Goal: Task Accomplishment & Management: Complete application form

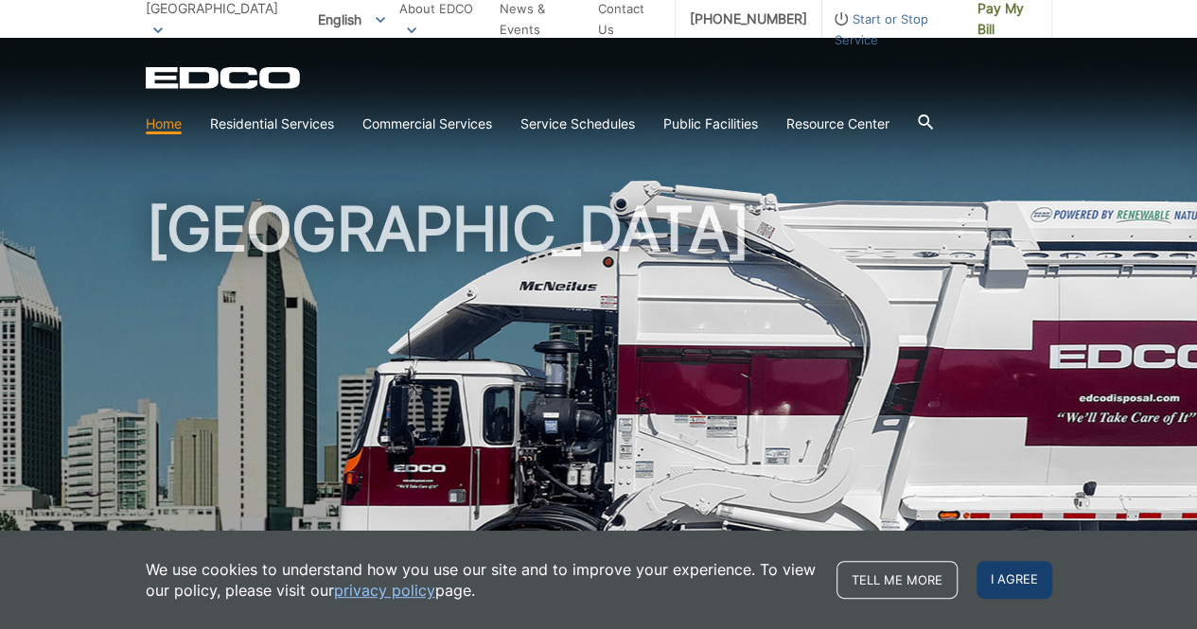
click at [1003, 579] on span "I agree" at bounding box center [1015, 580] width 76 height 38
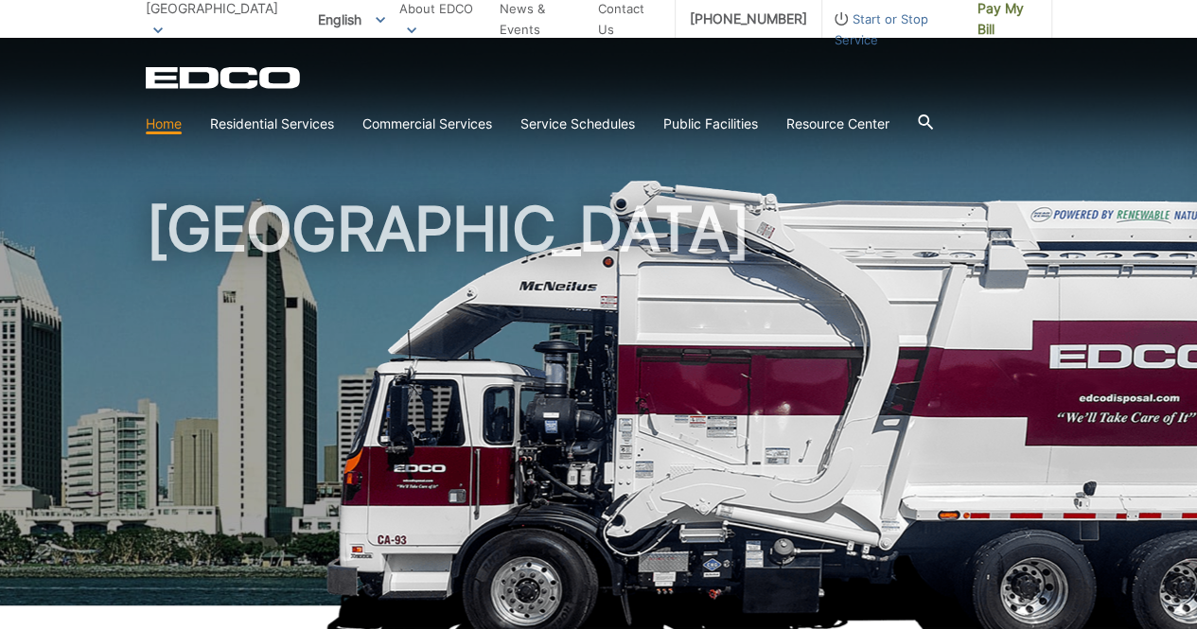
click at [119, 277] on picture at bounding box center [598, 416] width 1197 height 473
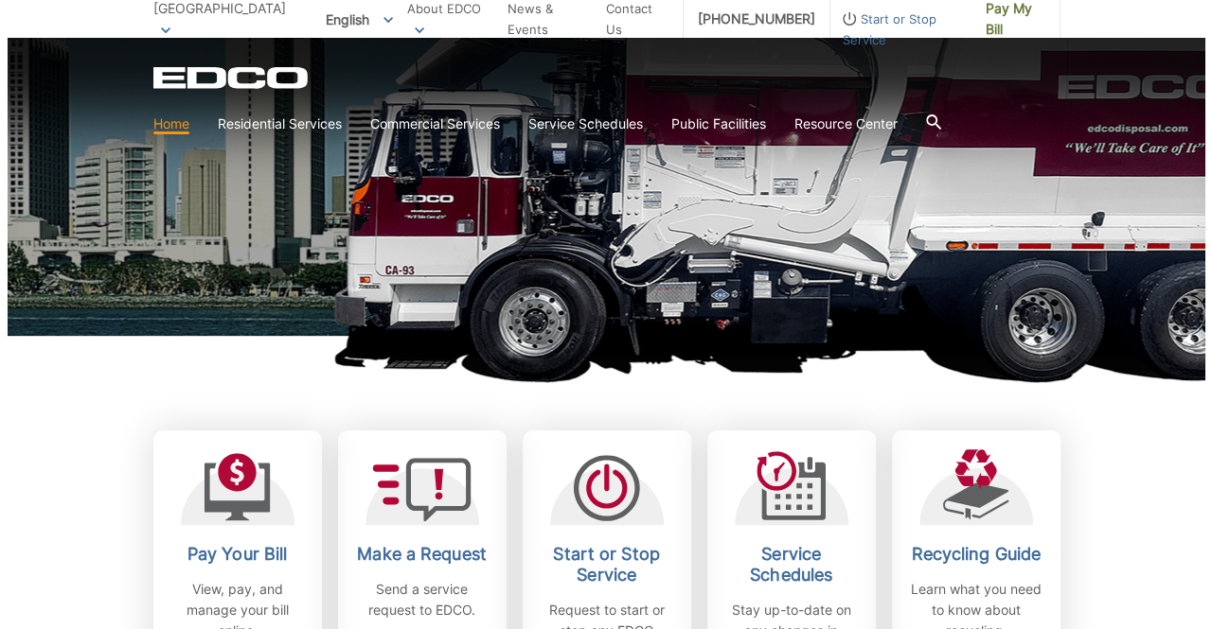
scroll to position [271, 0]
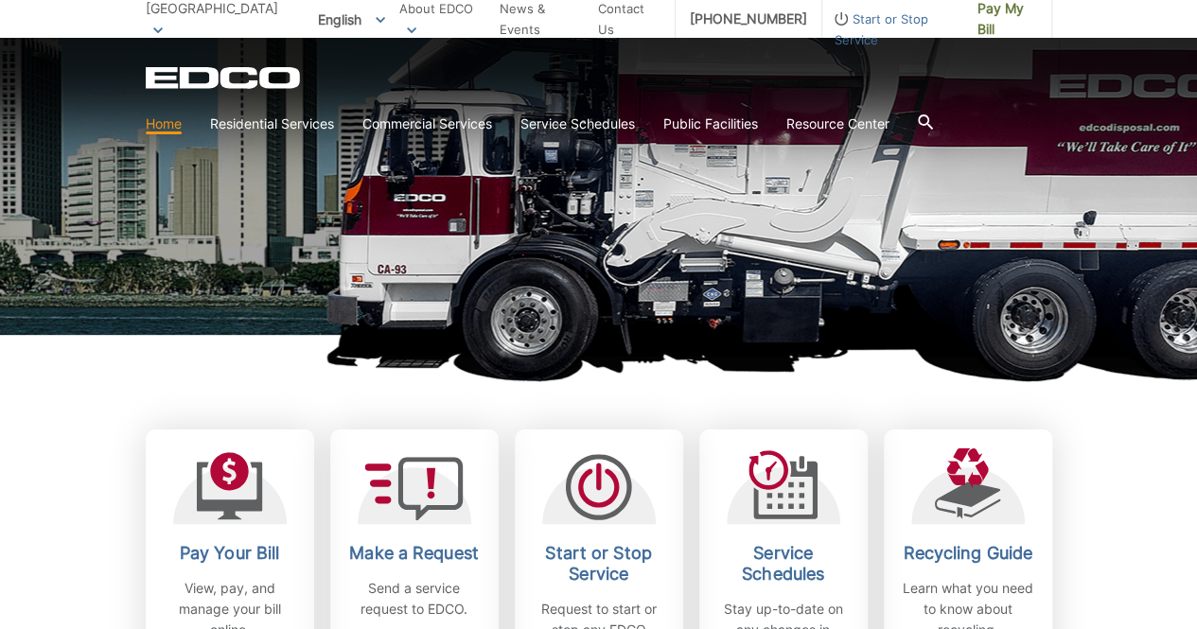
click at [905, 20] on span "Start or Stop Service" at bounding box center [893, 30] width 141 height 42
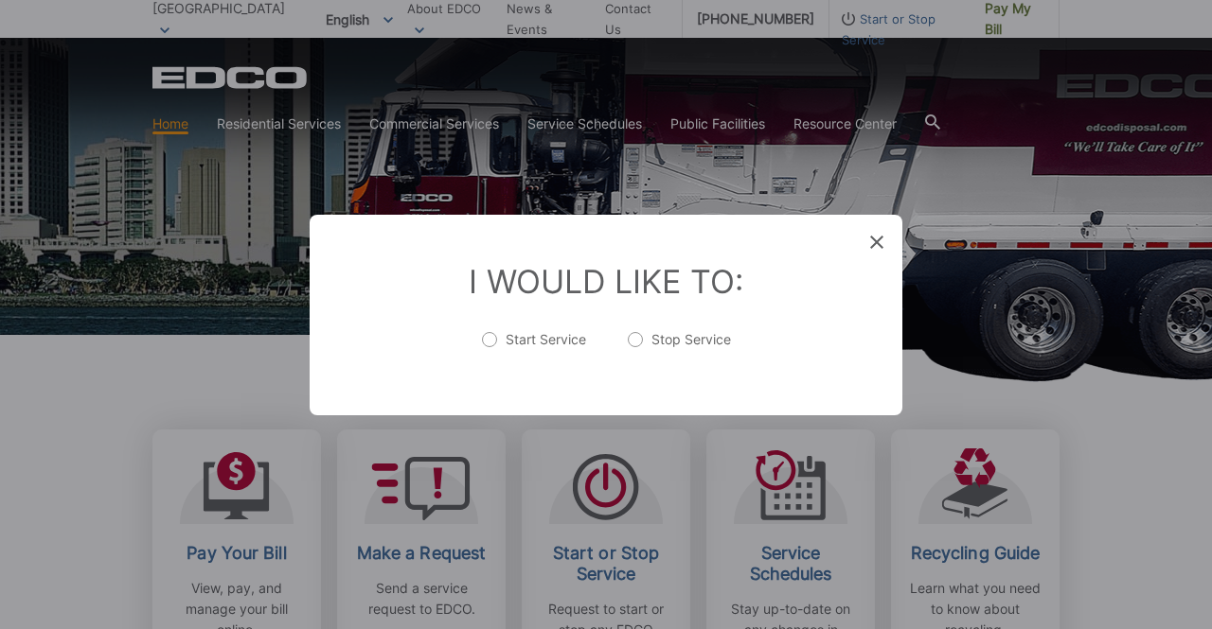
click at [505, 343] on label "Start Service" at bounding box center [534, 349] width 104 height 38
radio input "true"
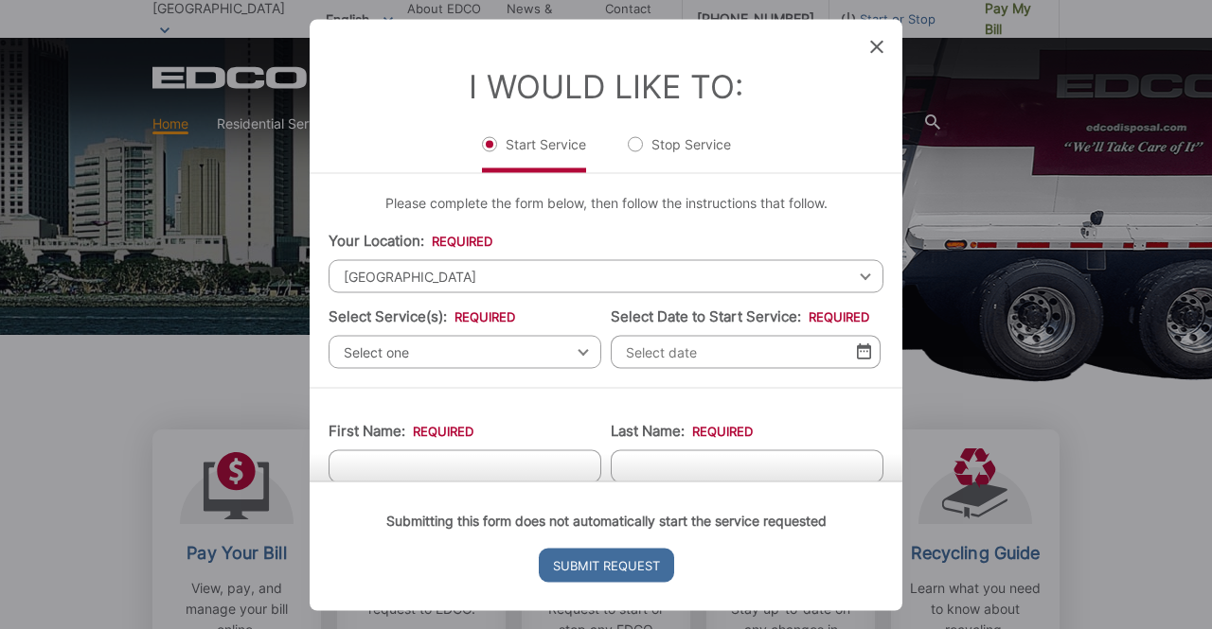
click at [528, 277] on span "[GEOGRAPHIC_DATA]" at bounding box center [605, 275] width 555 height 33
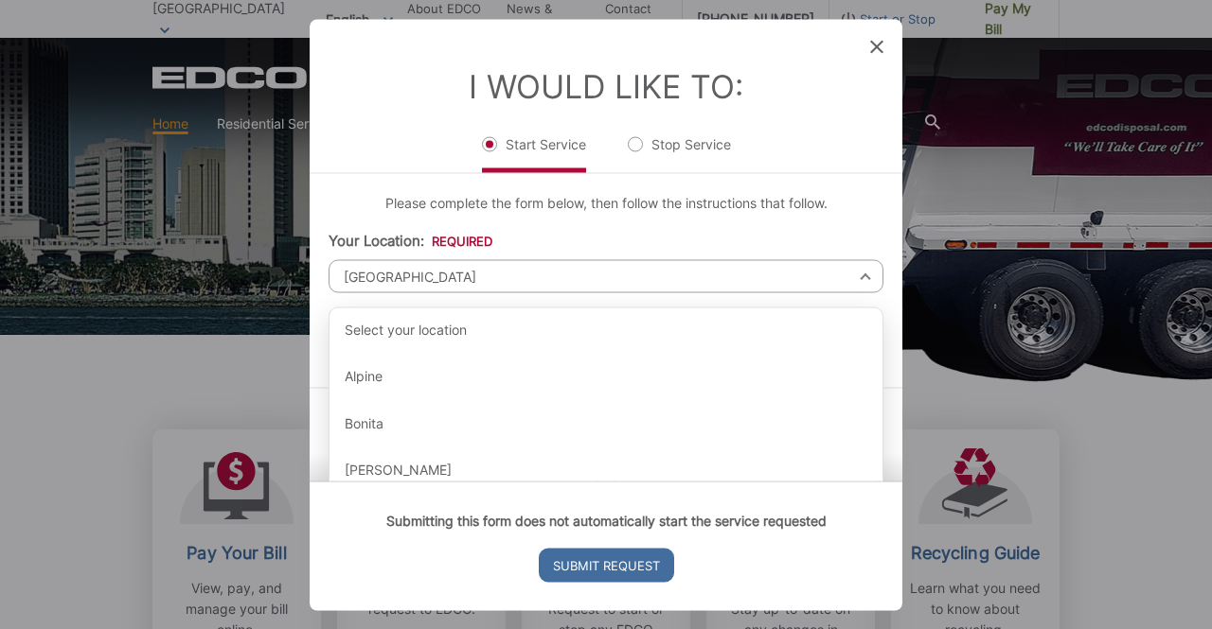
click at [528, 277] on span "[GEOGRAPHIC_DATA]" at bounding box center [605, 275] width 555 height 33
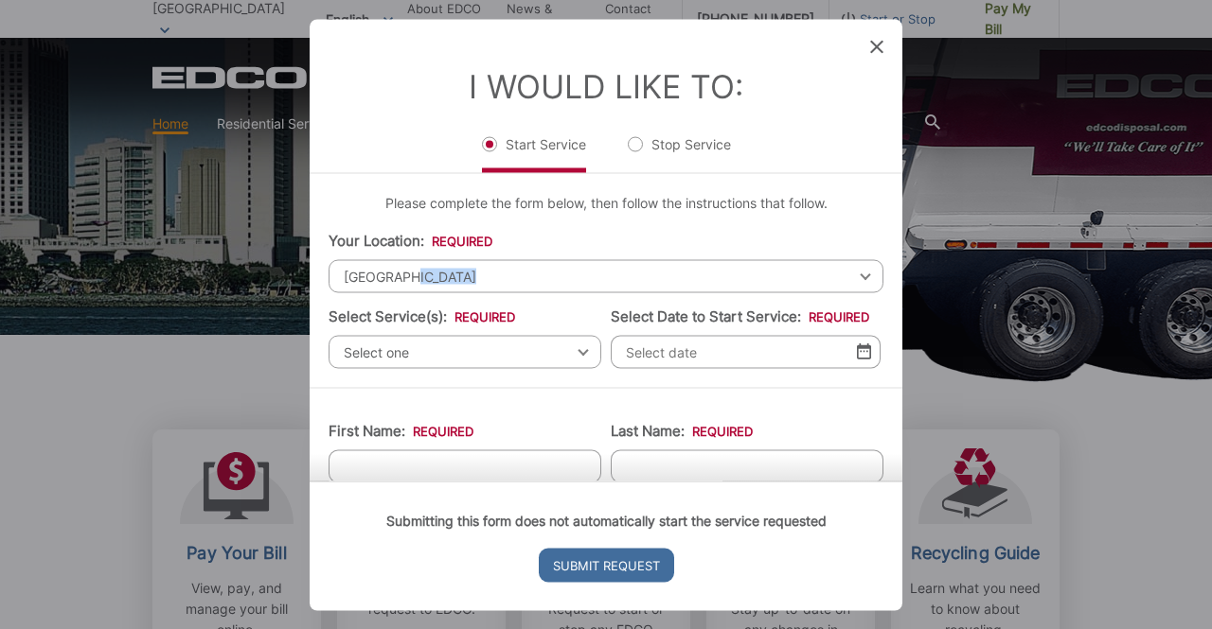
click at [528, 277] on span "[GEOGRAPHIC_DATA]" at bounding box center [605, 275] width 555 height 33
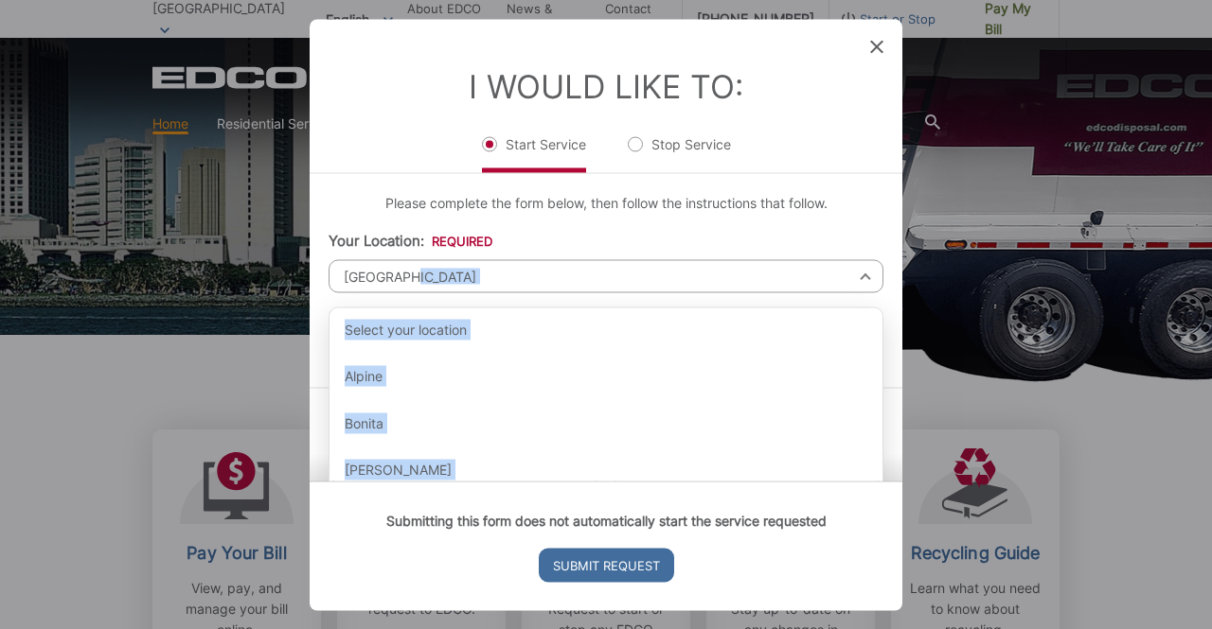
click at [528, 277] on span "[GEOGRAPHIC_DATA]" at bounding box center [605, 275] width 555 height 33
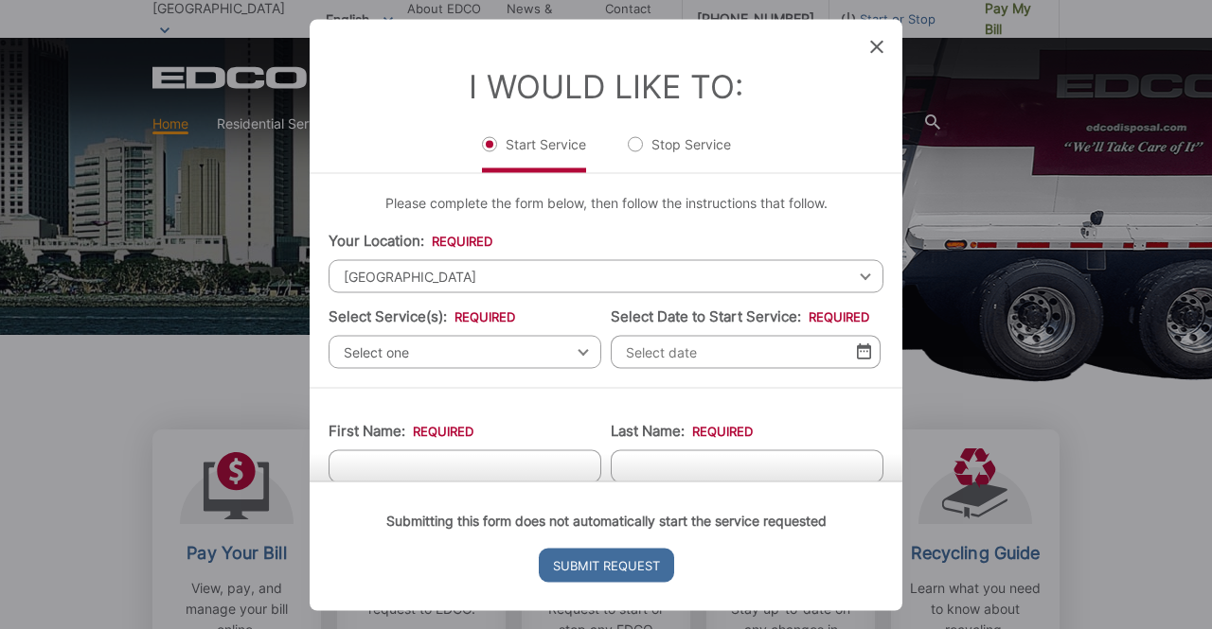
click at [851, 274] on div "[GEOGRAPHIC_DATA] Select your location [GEOGRAPHIC_DATA] [GEOGRAPHIC_DATA][PERS…" at bounding box center [605, 275] width 555 height 33
click at [530, 349] on span "Select one" at bounding box center [464, 351] width 273 height 33
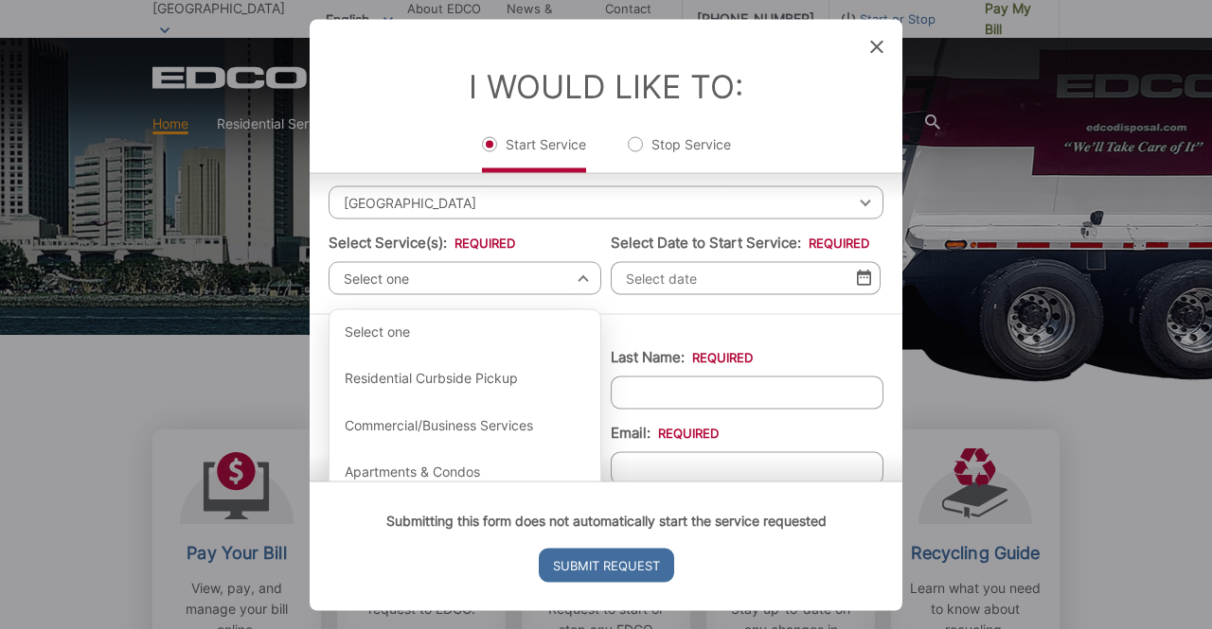
scroll to position [77, 0]
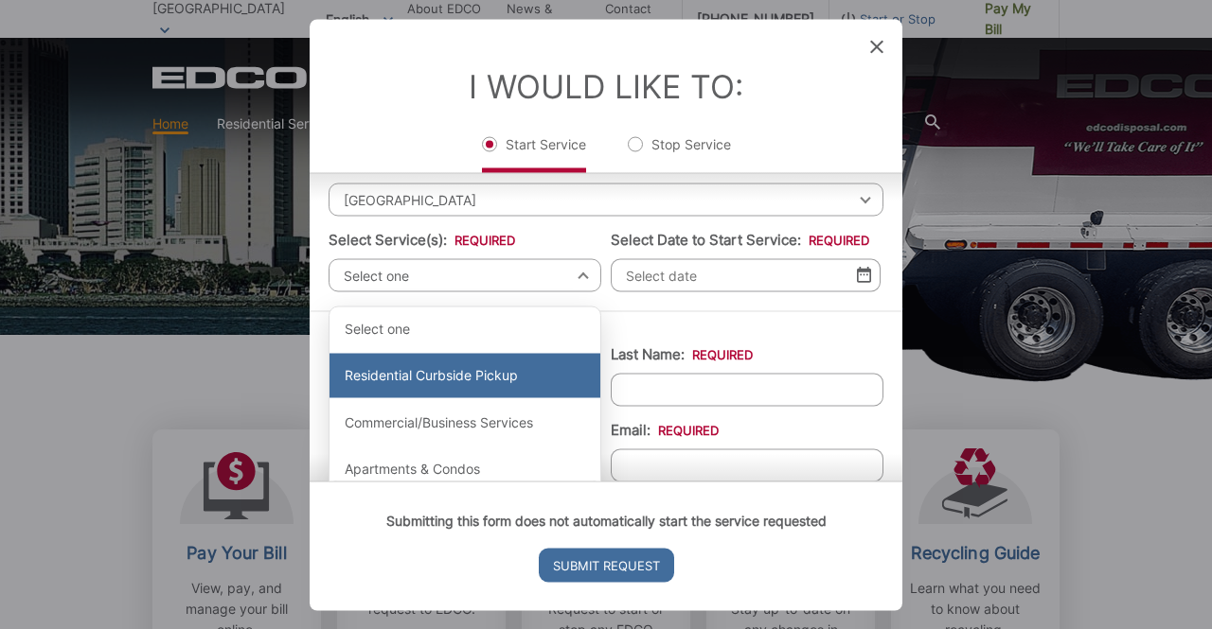
click at [511, 370] on div "Residential Curbside Pickup" at bounding box center [464, 375] width 271 height 45
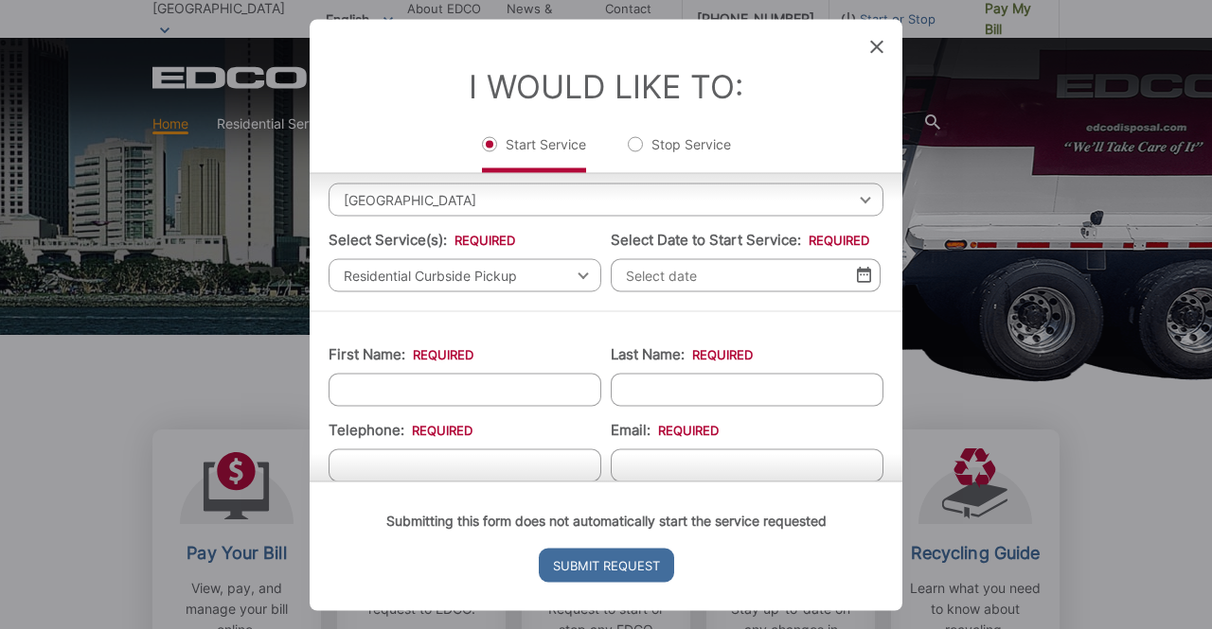
click at [857, 271] on img at bounding box center [864, 275] width 14 height 16
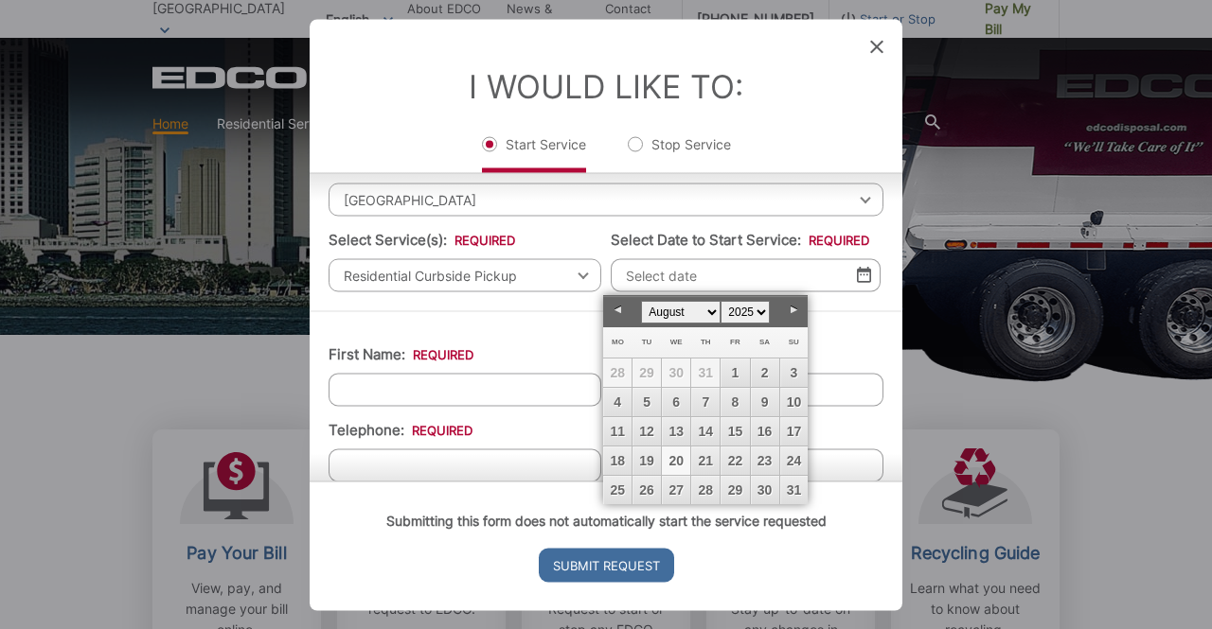
click at [678, 449] on link "20" at bounding box center [676, 461] width 28 height 28
type input "[DATE]"
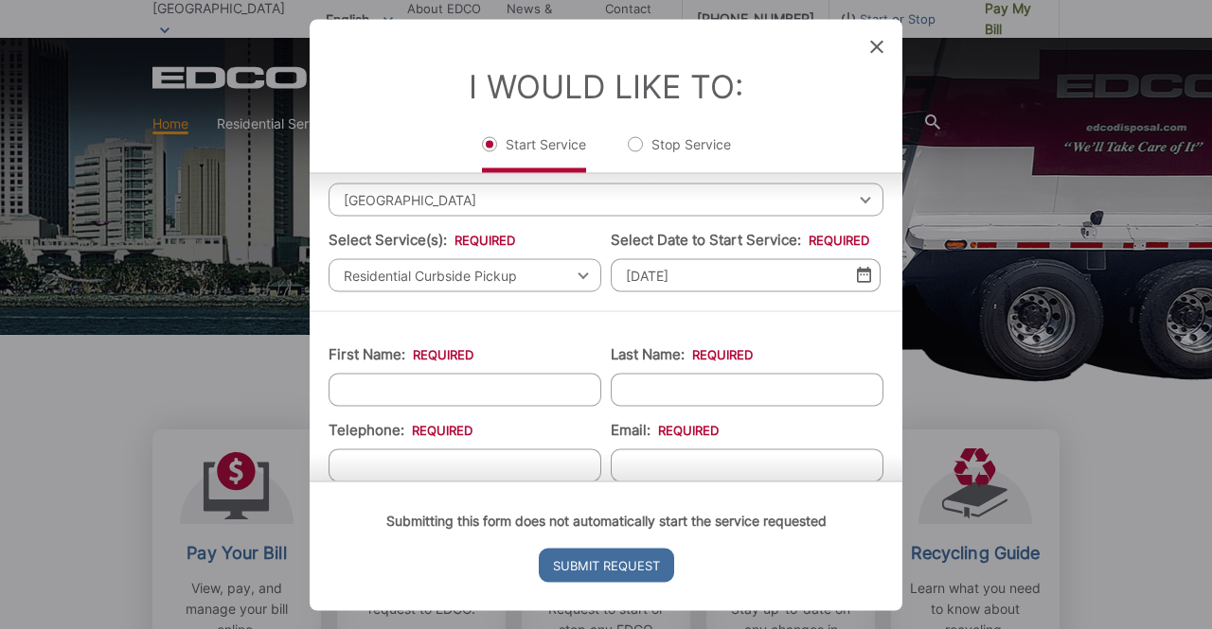
click at [407, 379] on input "First Name: *" at bounding box center [464, 389] width 273 height 33
type input "[PERSON_NAME]"
type input "5105793128"
type input "[EMAIL_ADDRESS][DOMAIN_NAME]"
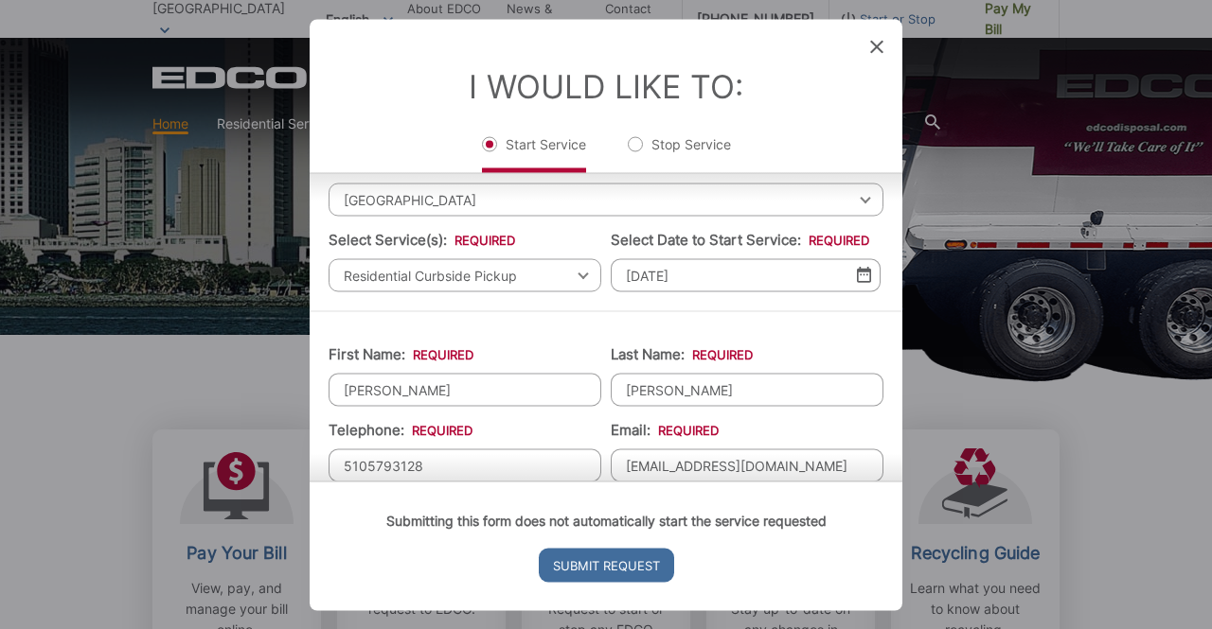
type input "[STREET_ADDRESS]"
type input "[PHONE_NUMBER]"
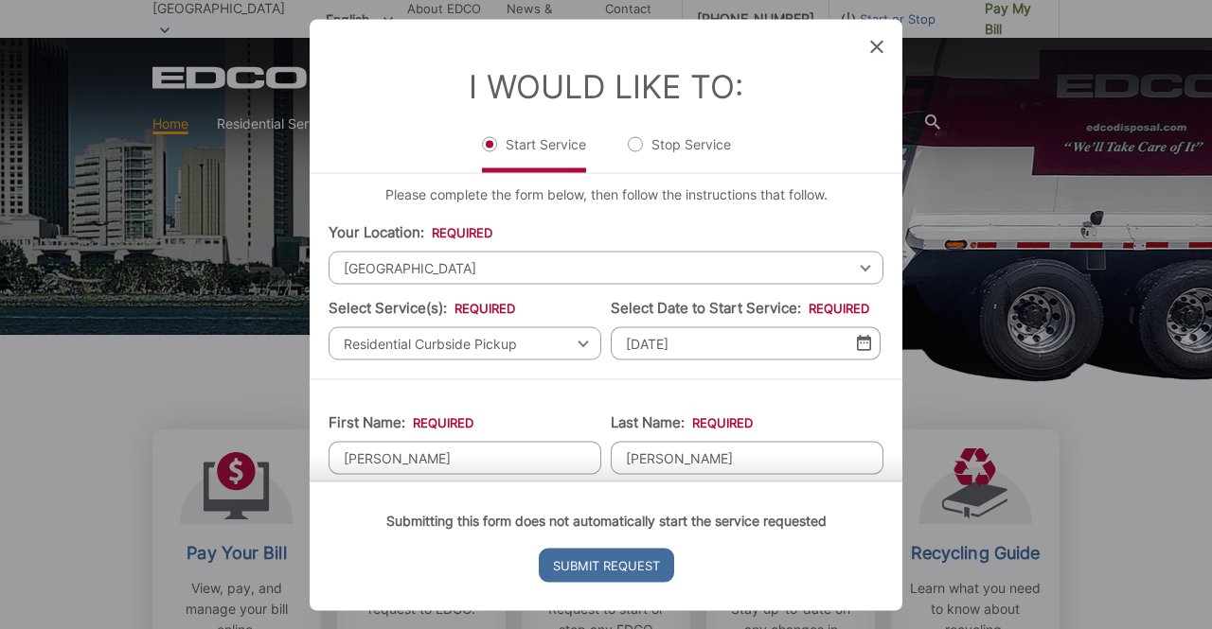
scroll to position [0, 0]
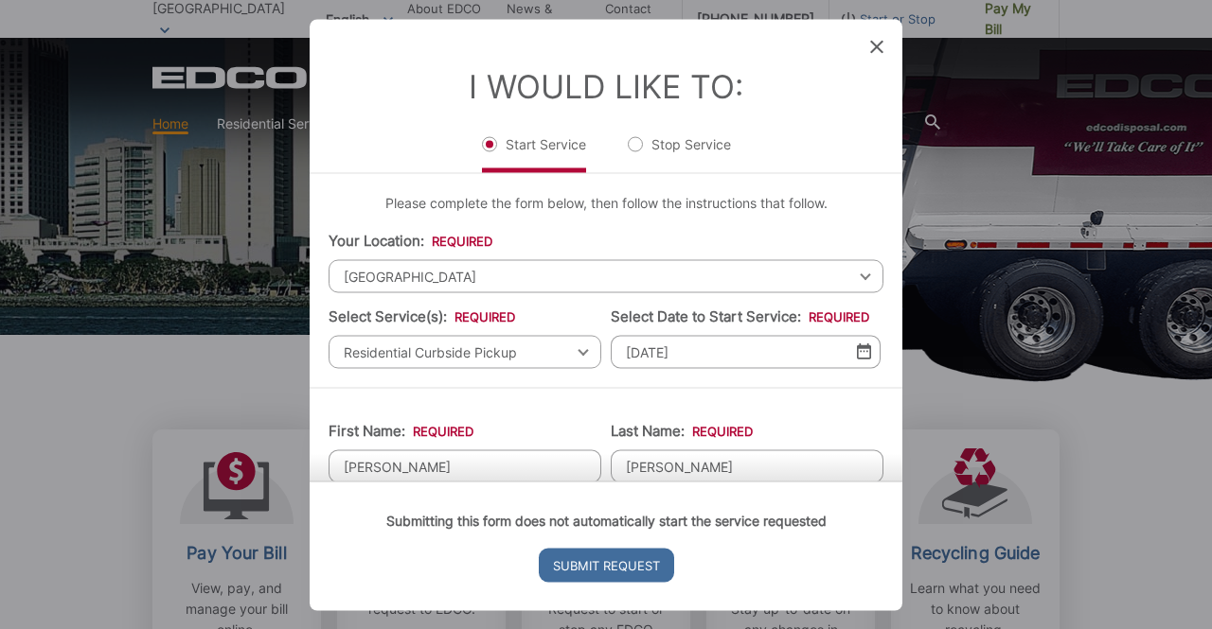
click at [544, 274] on span "[GEOGRAPHIC_DATA]" at bounding box center [605, 275] width 555 height 33
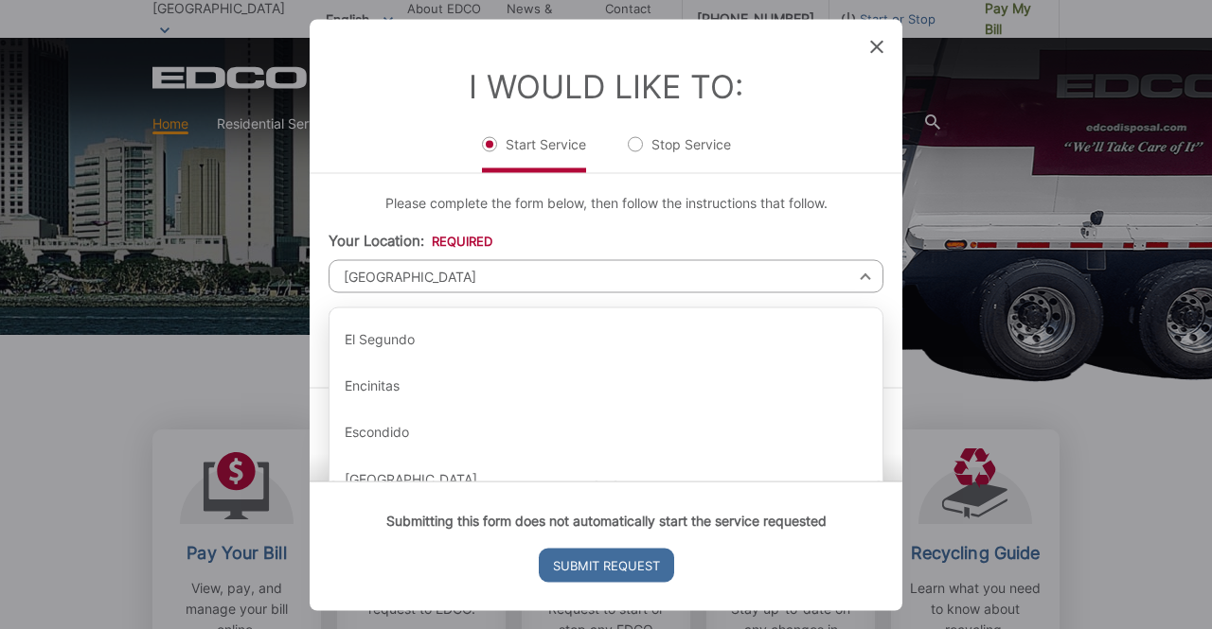
scroll to position [690, 0]
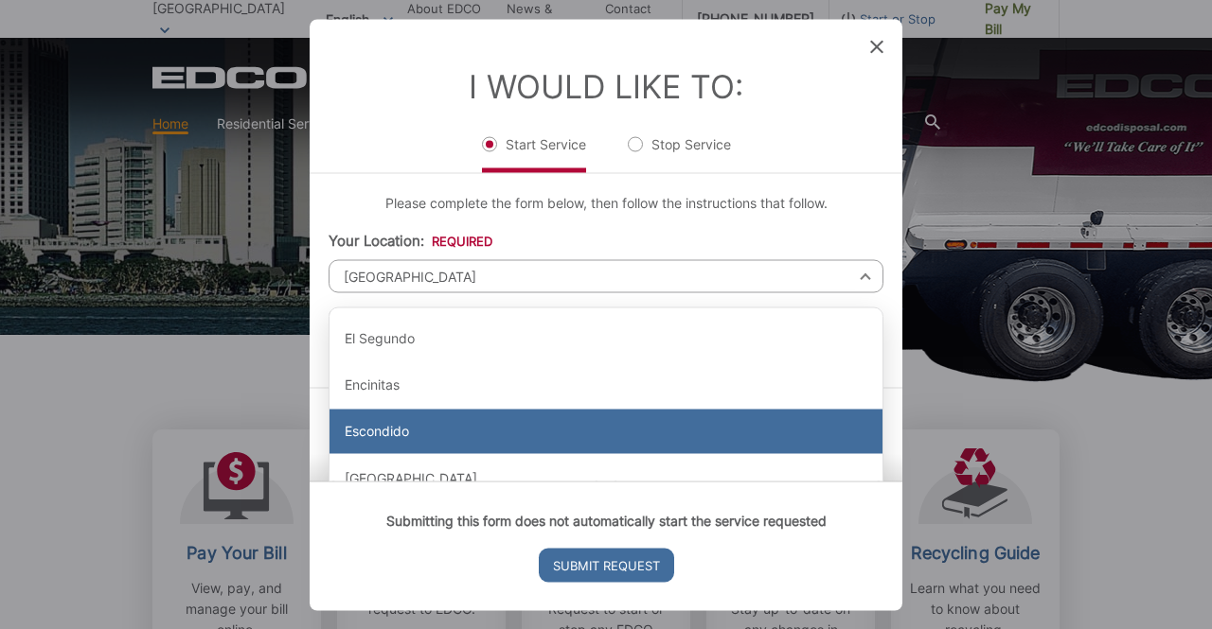
click at [494, 427] on div "Escondido" at bounding box center [605, 431] width 553 height 45
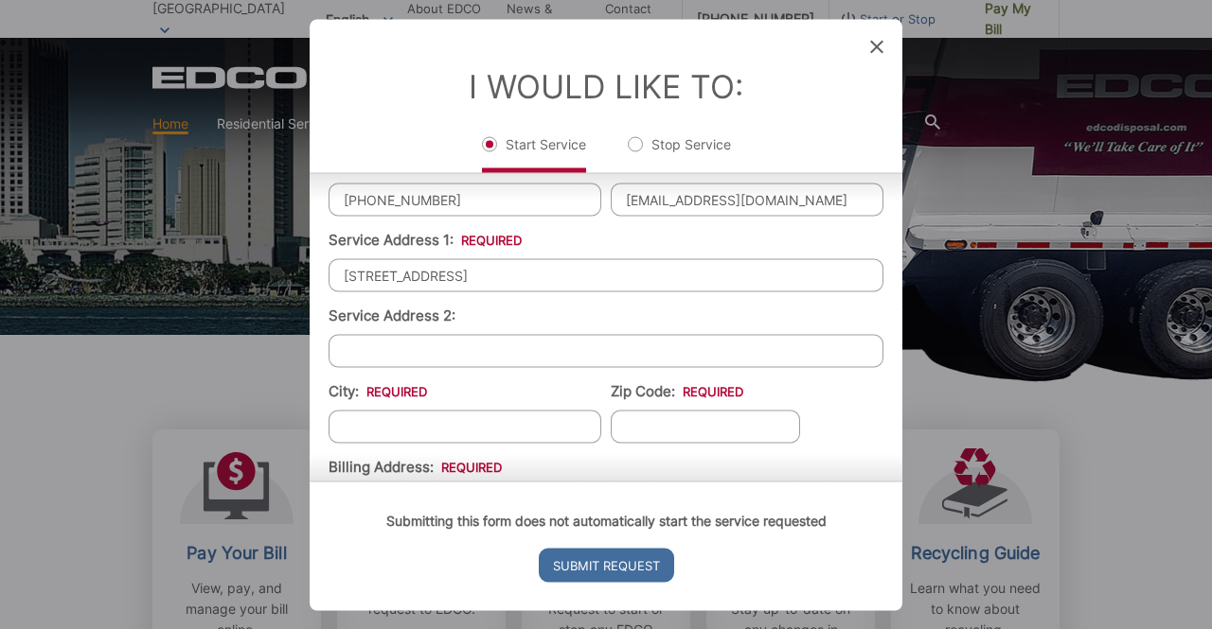
scroll to position [344, 0]
click at [585, 281] on input "[STREET_ADDRESS]" at bounding box center [605, 273] width 555 height 33
type input "3"
type input "[STREET_ADDRESS]"
type input "Escondido"
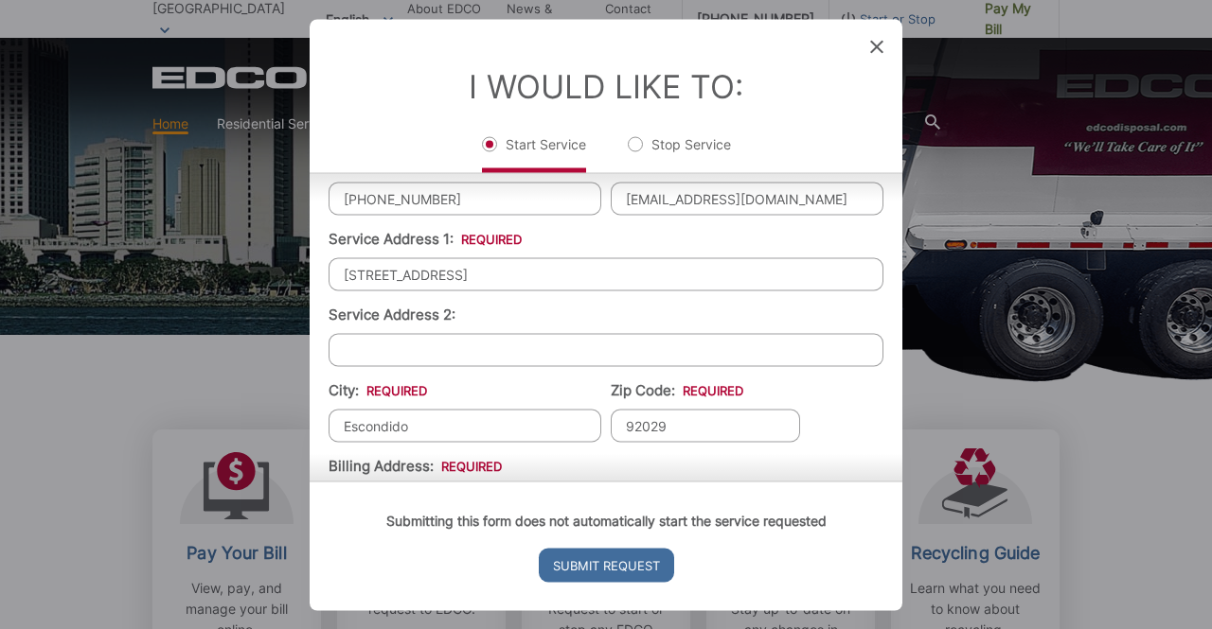
type input "92029"
click at [823, 416] on ul "First Name: * [PERSON_NAME] Last Name: * [PERSON_NAME] Telephone: * [PHONE_NUMB…" at bounding box center [605, 399] width 555 height 673
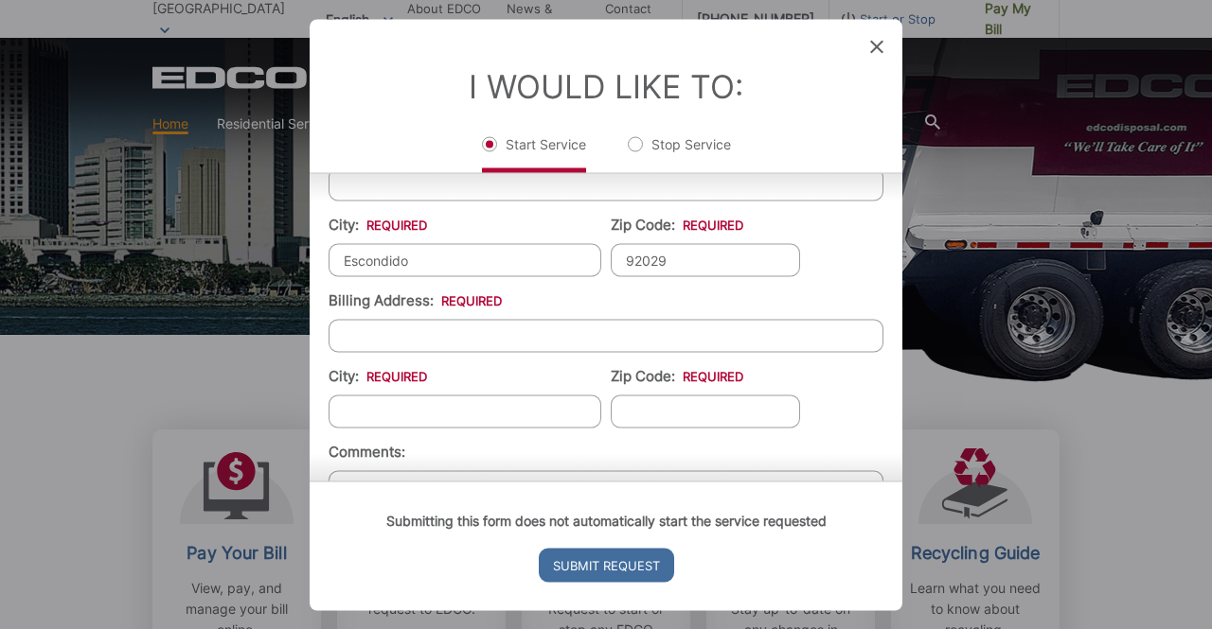
scroll to position [517, 0]
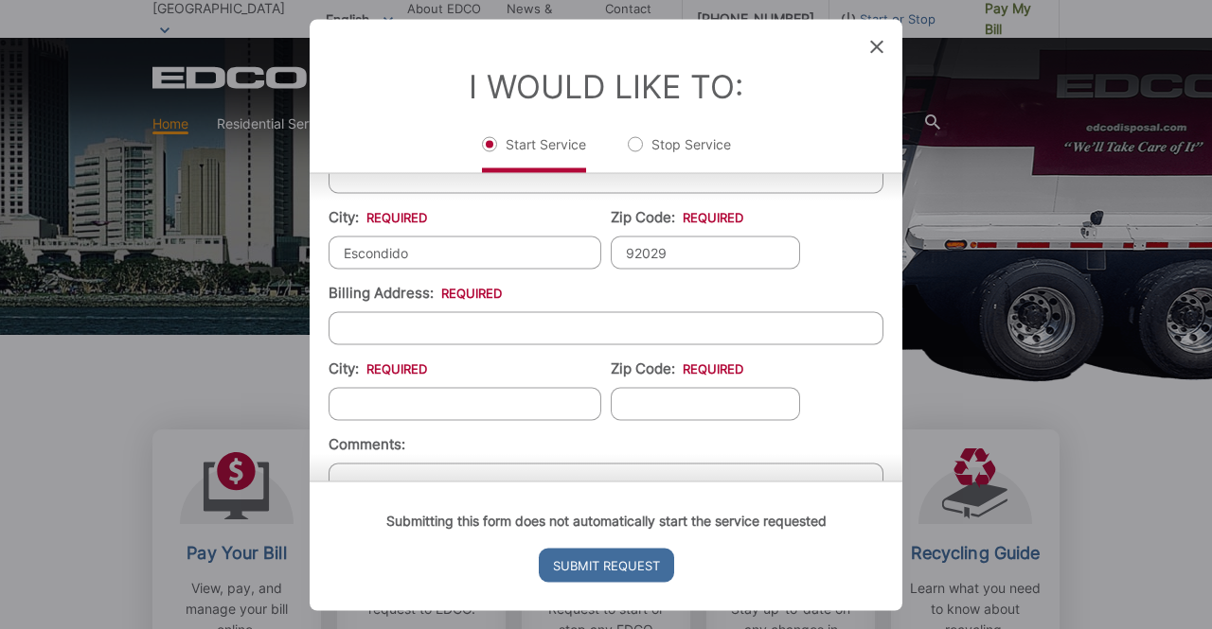
click at [647, 320] on input "Billing Address: *" at bounding box center [605, 327] width 555 height 33
type input "[STREET_ADDRESS]"
type input "Escondido"
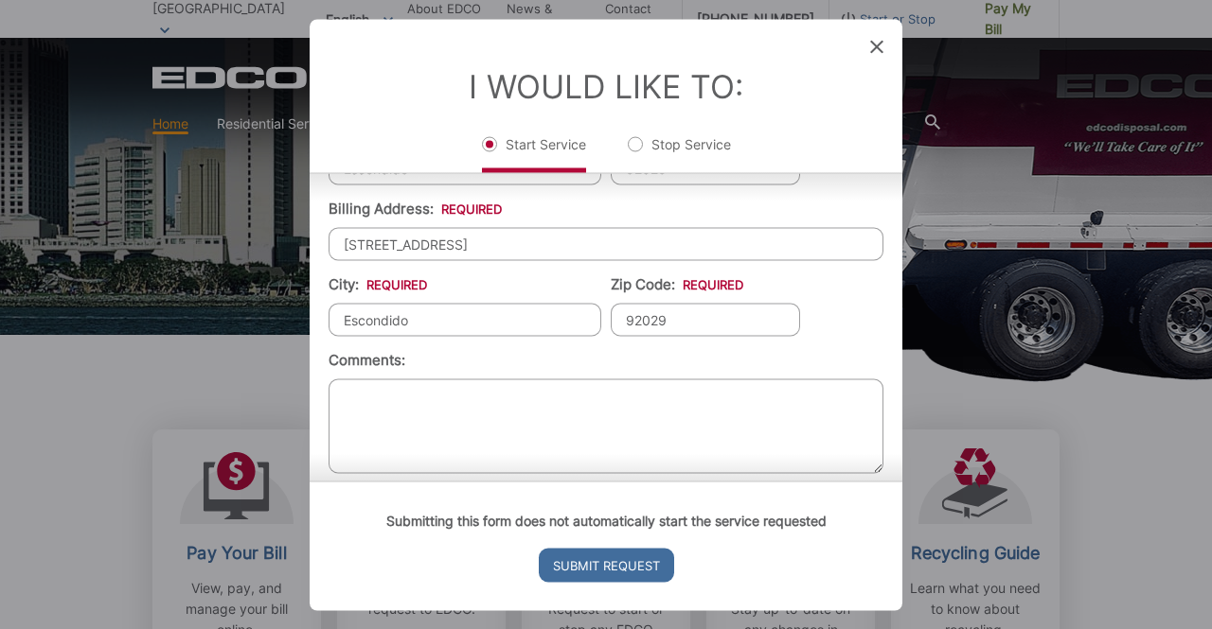
scroll to position [612, 0]
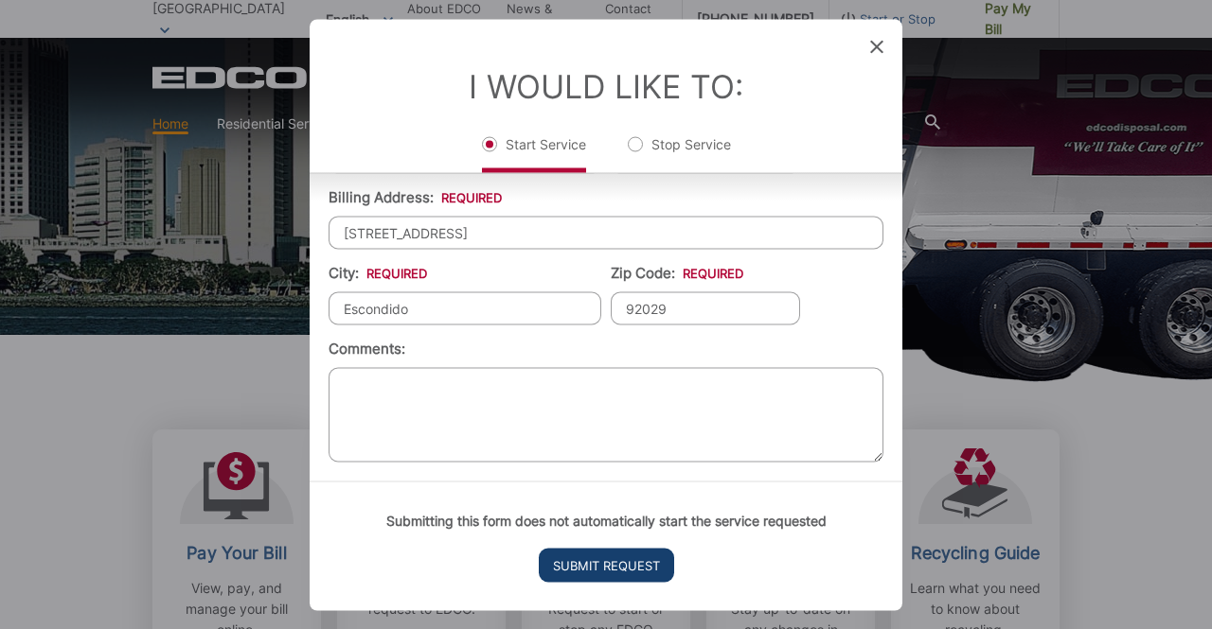
type input "92029"
click at [606, 565] on input "Submit Request" at bounding box center [606, 565] width 135 height 34
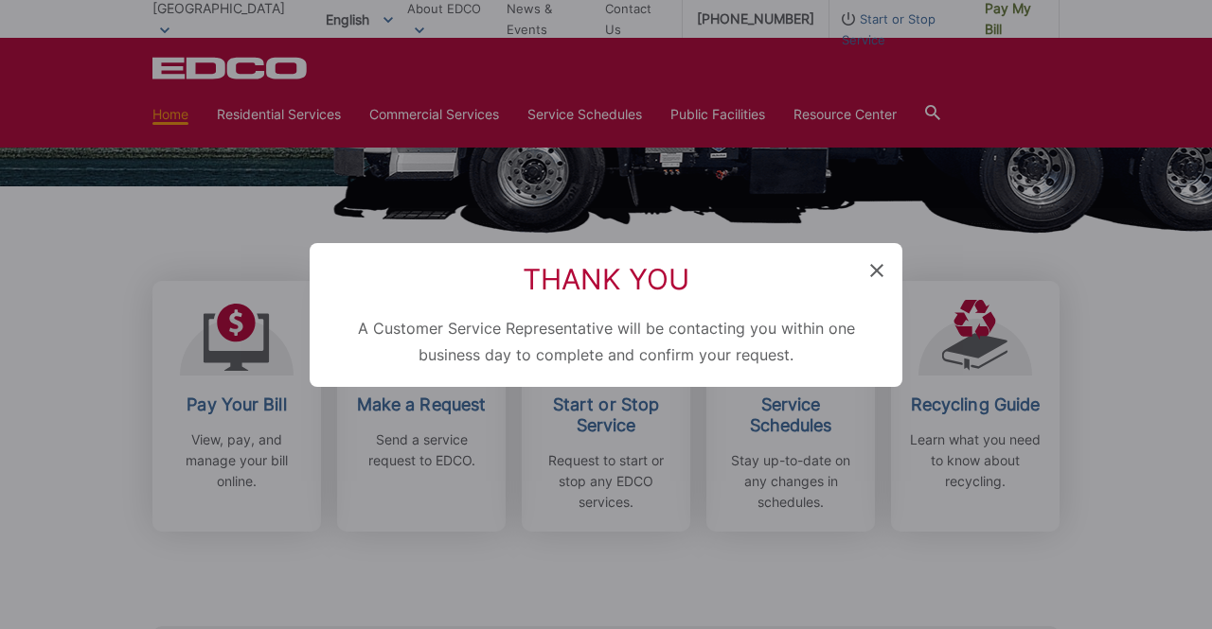
scroll to position [0, 0]
click at [874, 269] on icon at bounding box center [876, 270] width 13 height 13
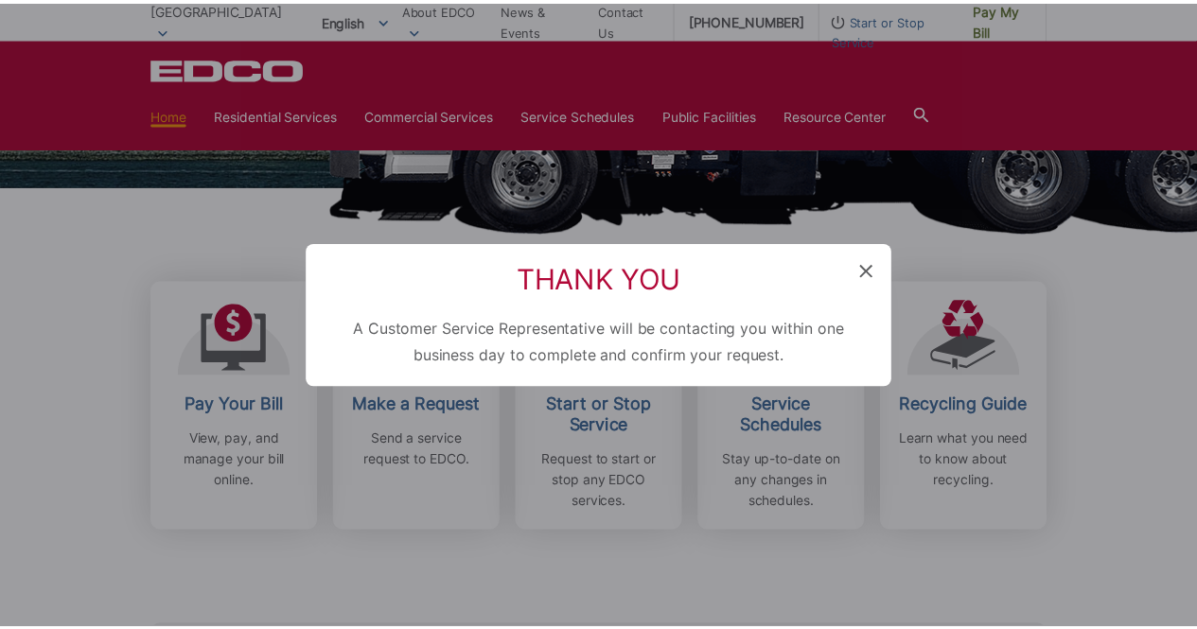
scroll to position [271, 0]
